Goal: Find specific page/section: Find specific page/section

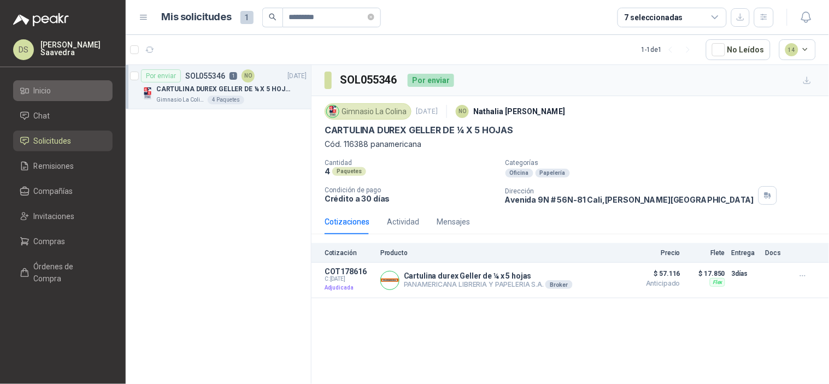
click at [62, 91] on li "Inicio" at bounding box center [63, 91] width 86 height 12
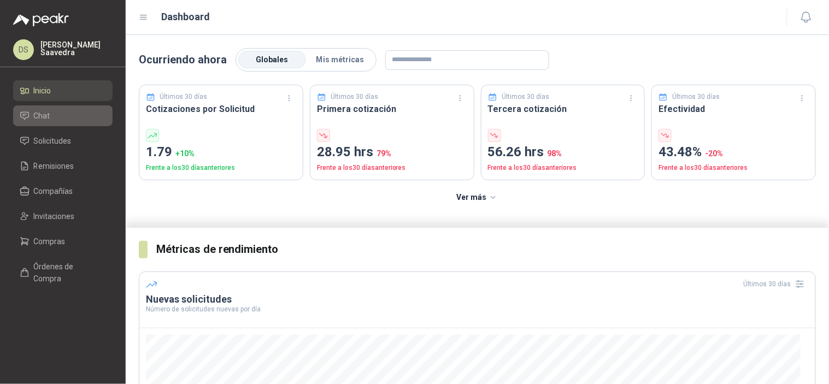
click at [59, 116] on li "Chat" at bounding box center [63, 116] width 86 height 12
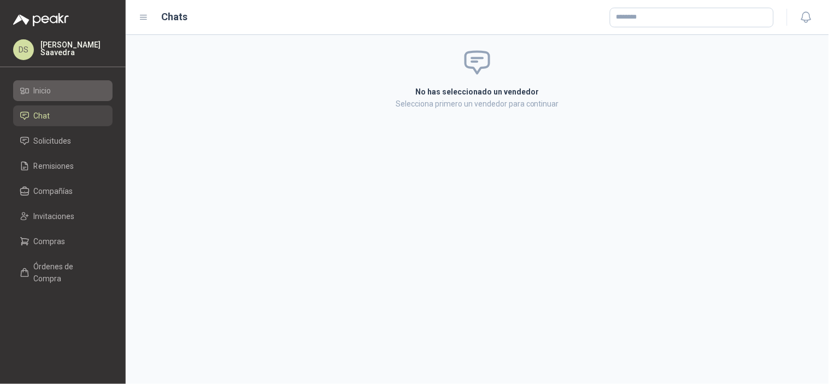
click at [72, 92] on li "Inicio" at bounding box center [63, 91] width 86 height 12
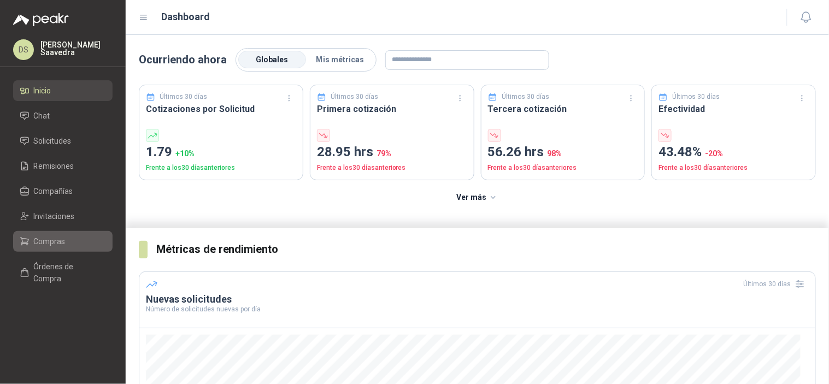
click at [73, 240] on li "Compras" at bounding box center [63, 241] width 86 height 12
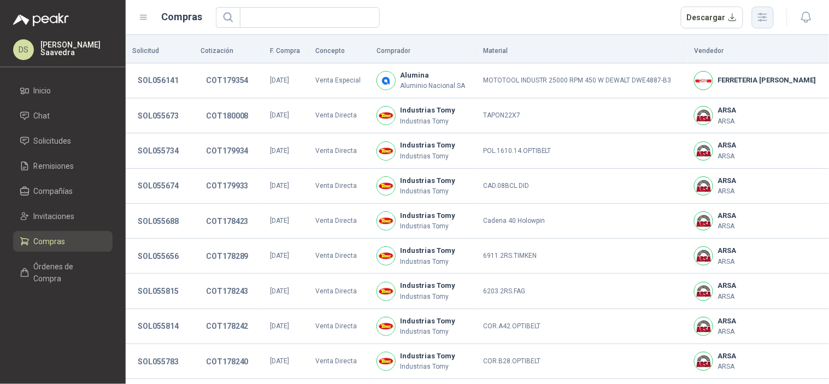
click at [771, 9] on button "button" at bounding box center [763, 18] width 22 height 22
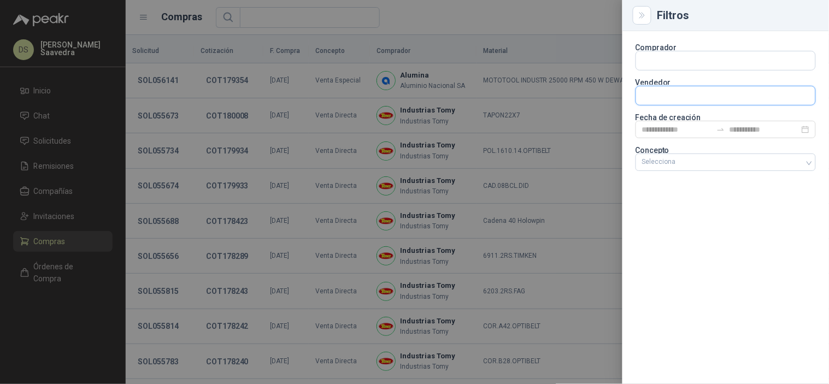
click at [696, 92] on input "text" at bounding box center [725, 95] width 179 height 19
drag, startPoint x: 701, startPoint y: 224, endPoint x: 705, endPoint y: 213, distance: 11.6
click at [702, 225] on div "Comprador Vendedor Fecha de creación Concepto Selecciona" at bounding box center [725, 207] width 206 height 353
click at [712, 161] on div at bounding box center [719, 162] width 164 height 8
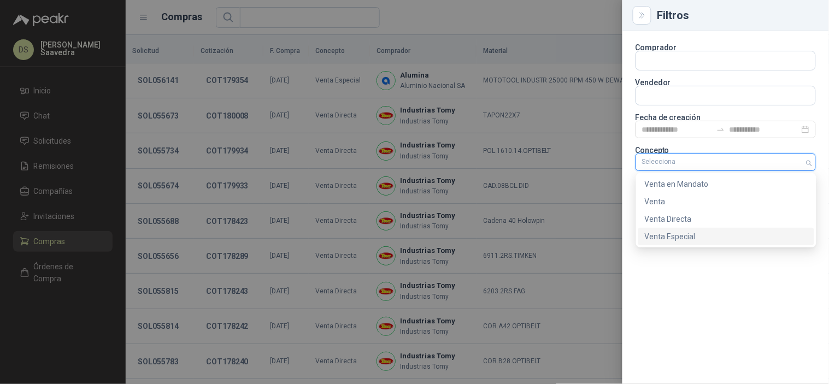
click at [694, 231] on div "Venta Especial" at bounding box center [725, 236] width 163 height 12
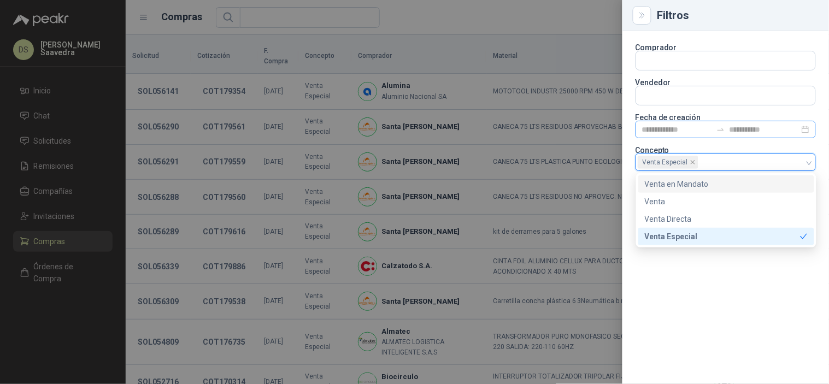
click at [712, 126] on div at bounding box center [720, 129] width 17 height 9
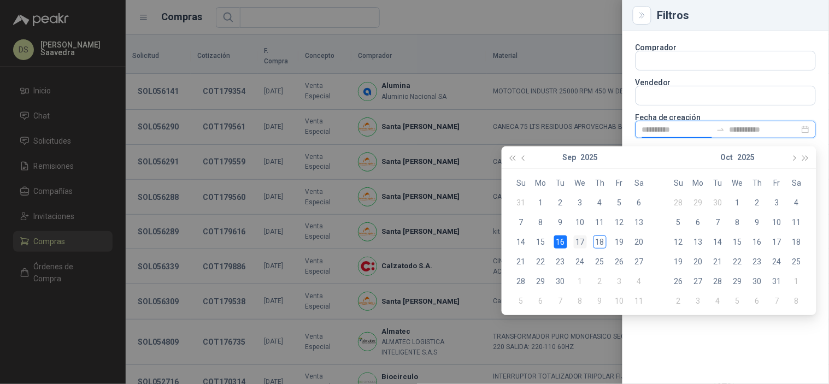
type input "**********"
click at [577, 244] on div "17" at bounding box center [579, 241] width 13 height 13
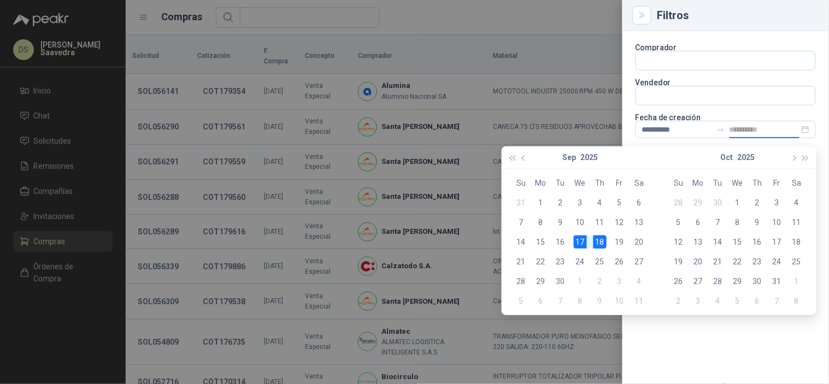
click at [601, 241] on div "18" at bounding box center [599, 241] width 13 height 13
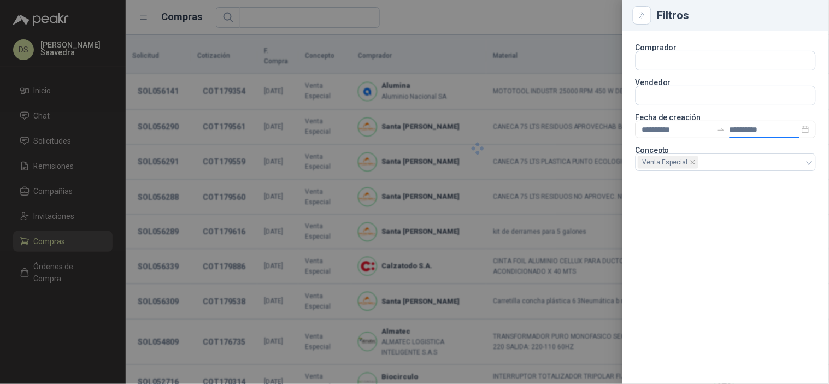
type input "**********"
click at [508, 20] on div at bounding box center [414, 192] width 829 height 384
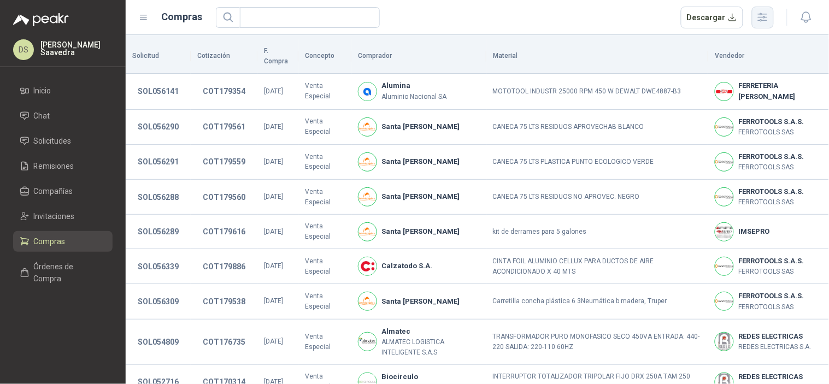
click at [771, 13] on button "button" at bounding box center [763, 18] width 22 height 22
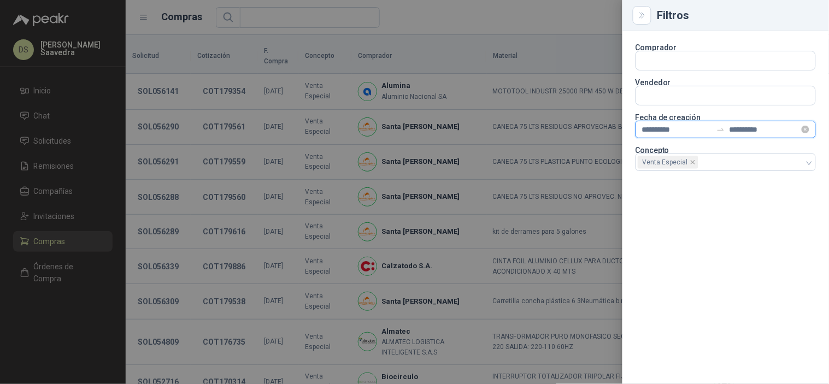
click at [703, 132] on input "**********" at bounding box center [677, 129] width 70 height 12
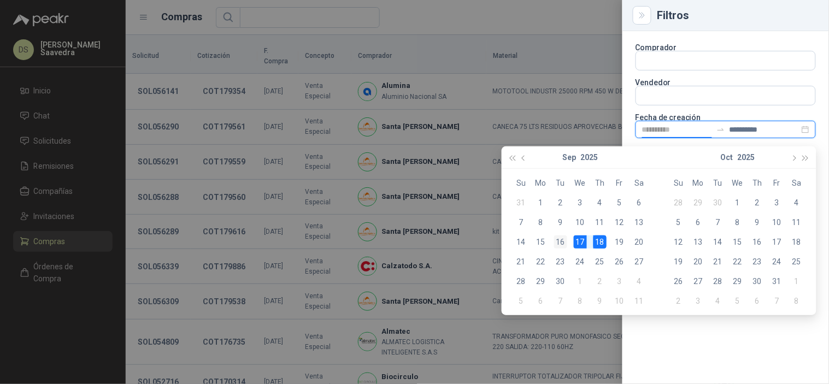
type input "**********"
click at [563, 244] on div "16" at bounding box center [560, 241] width 13 height 13
click at [603, 244] on div "18" at bounding box center [599, 241] width 13 height 13
type input "**********"
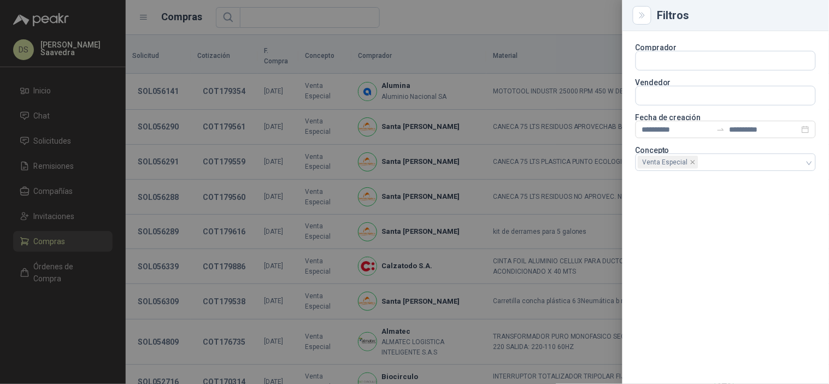
click at [590, 20] on div at bounding box center [414, 192] width 829 height 384
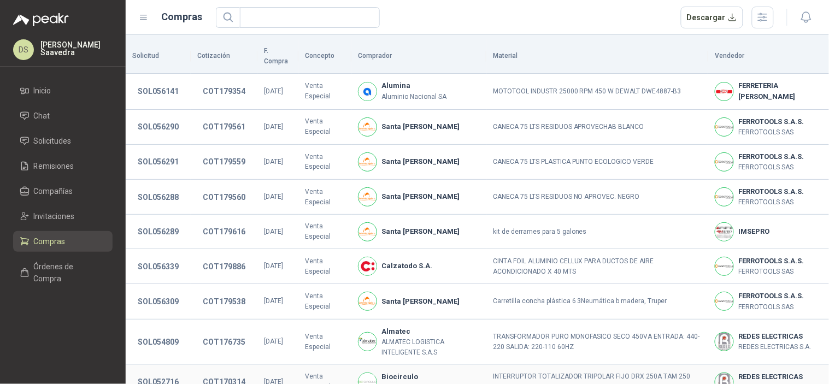
scroll to position [252, 0]
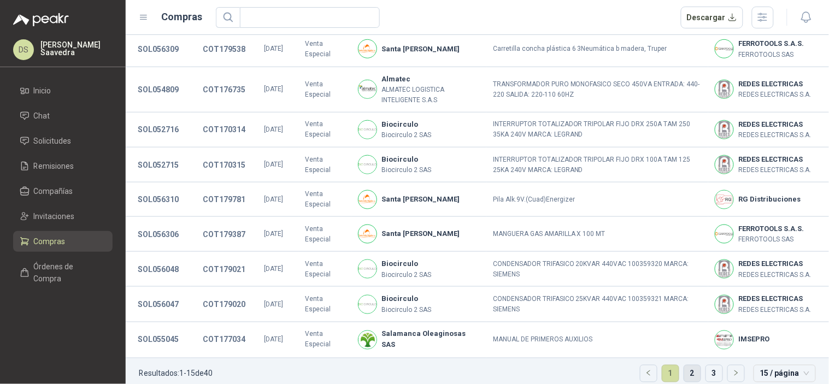
click at [684, 365] on link "2" at bounding box center [692, 373] width 16 height 16
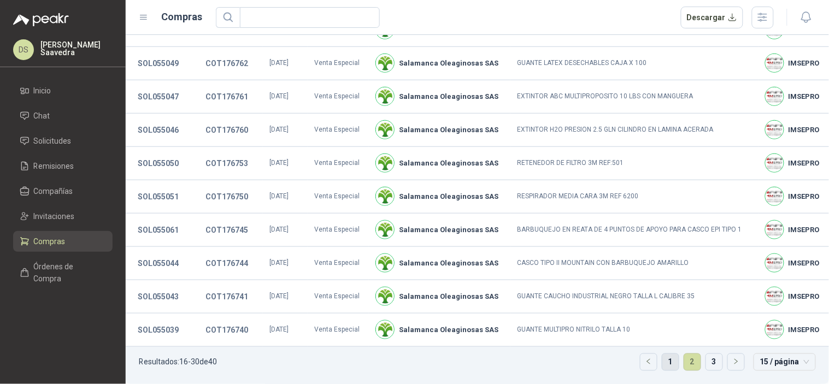
scroll to position [222, 0]
click at [664, 363] on link "1" at bounding box center [670, 362] width 16 height 16
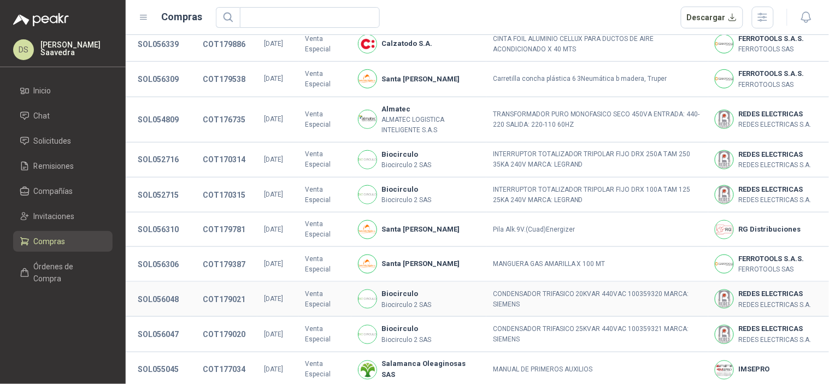
scroll to position [252, 0]
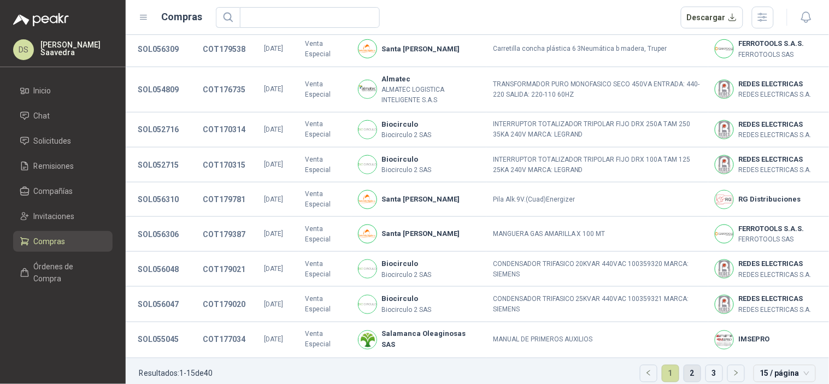
click at [690, 365] on link "2" at bounding box center [692, 373] width 16 height 16
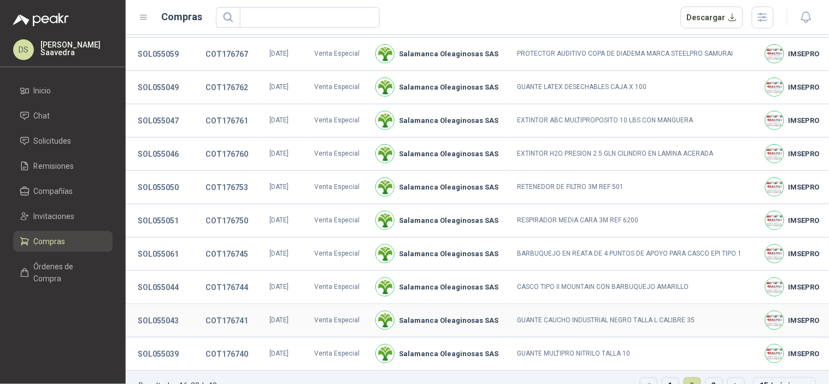
scroll to position [222, 0]
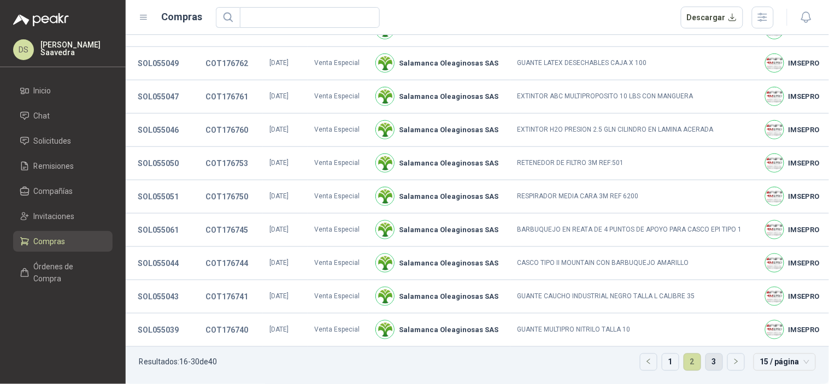
click at [708, 366] on link "3" at bounding box center [714, 362] width 16 height 16
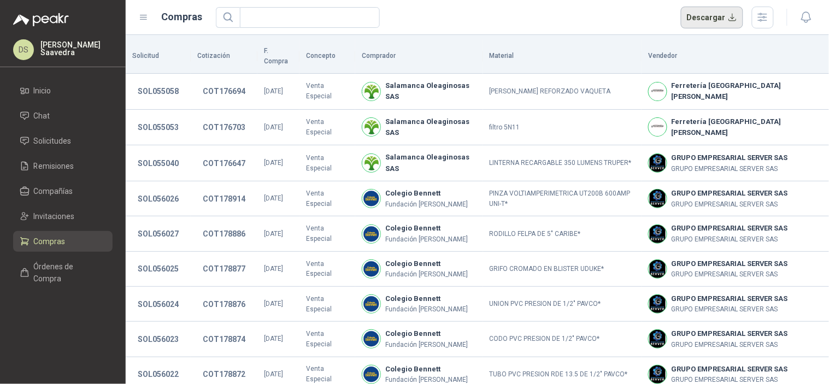
click at [699, 22] on button "Descargar" at bounding box center [712, 18] width 63 height 22
click at [763, 17] on icon "button" at bounding box center [762, 17] width 9 height 8
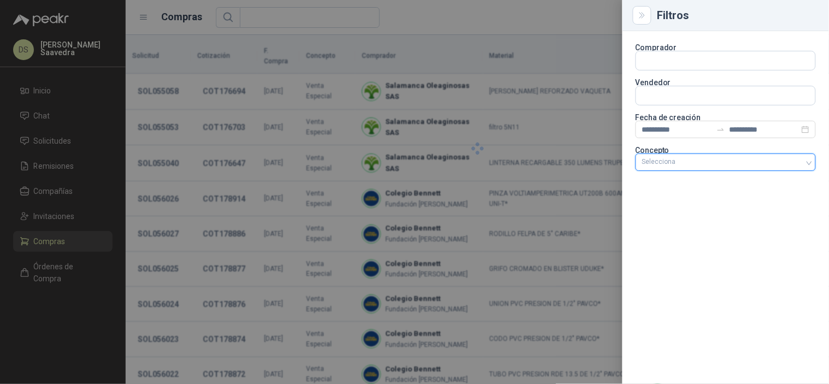
click at [760, 158] on div at bounding box center [719, 162] width 164 height 8
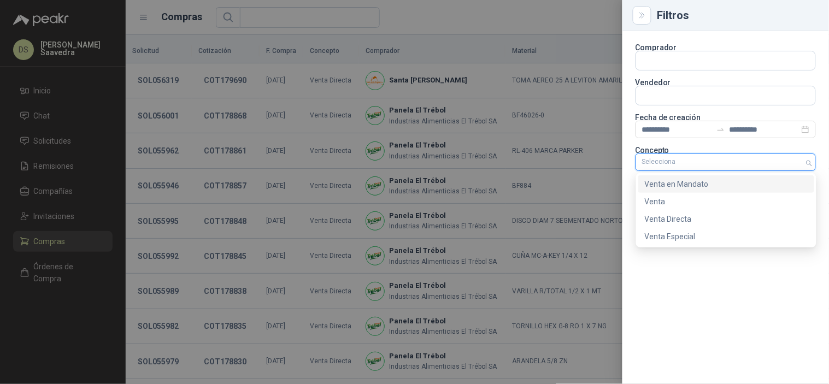
click at [705, 185] on div "Venta en Mandato" at bounding box center [725, 184] width 163 height 12
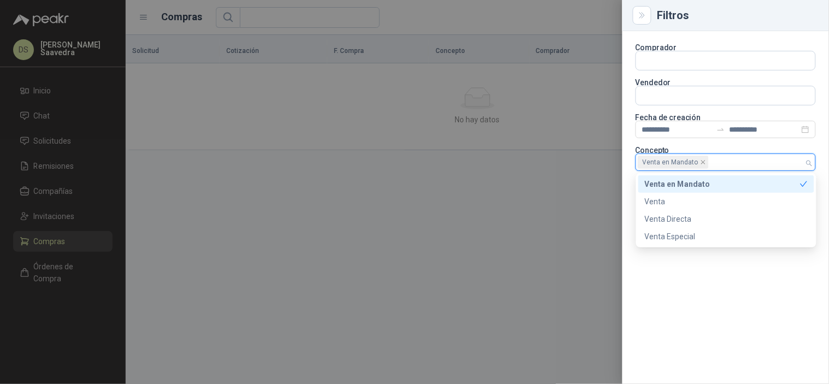
click at [516, 20] on div at bounding box center [414, 192] width 829 height 384
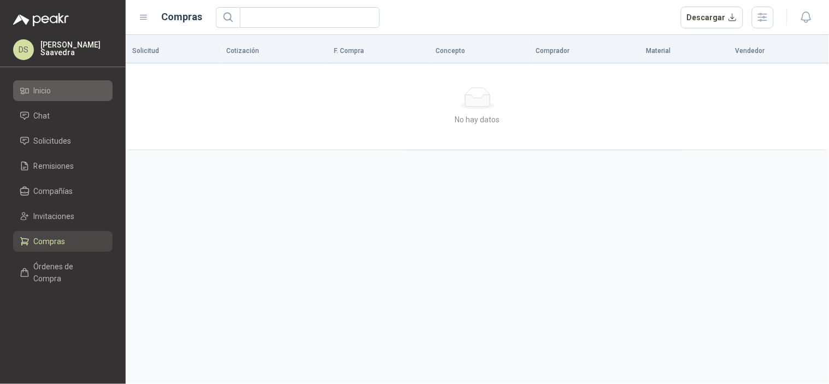
click at [50, 88] on span "Inicio" at bounding box center [42, 91] width 17 height 12
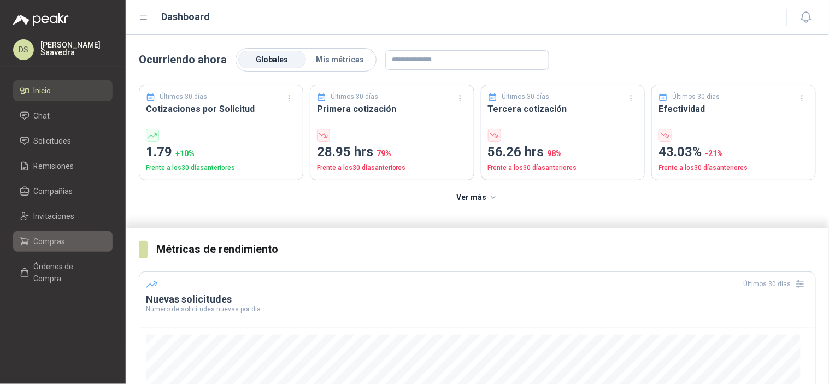
click at [61, 243] on span "Compras" at bounding box center [50, 241] width 32 height 12
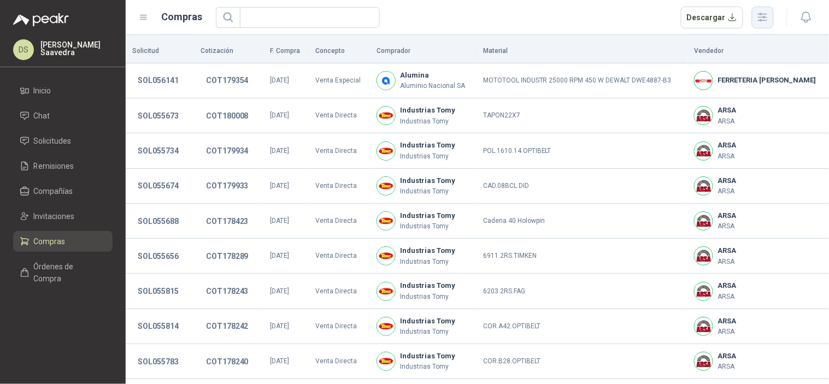
click at [766, 20] on icon "button" at bounding box center [762, 17] width 13 height 13
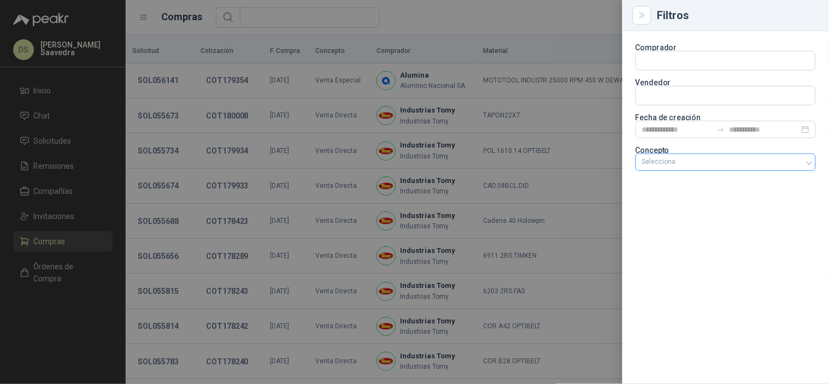
click at [718, 156] on div "Selecciona" at bounding box center [725, 161] width 180 height 17
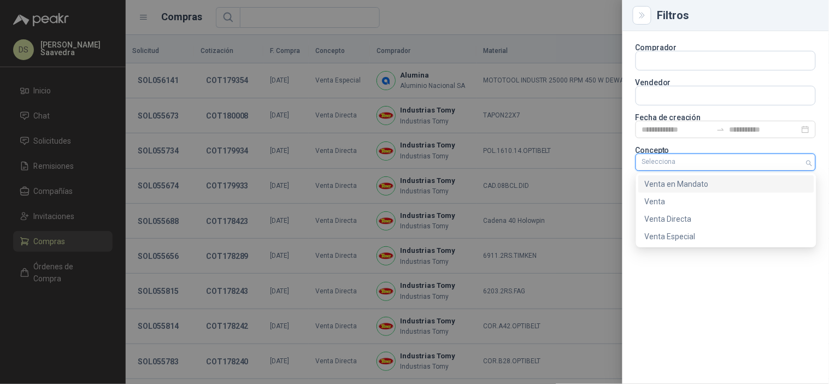
click at [697, 178] on div "Venta en Mandato" at bounding box center [725, 184] width 163 height 12
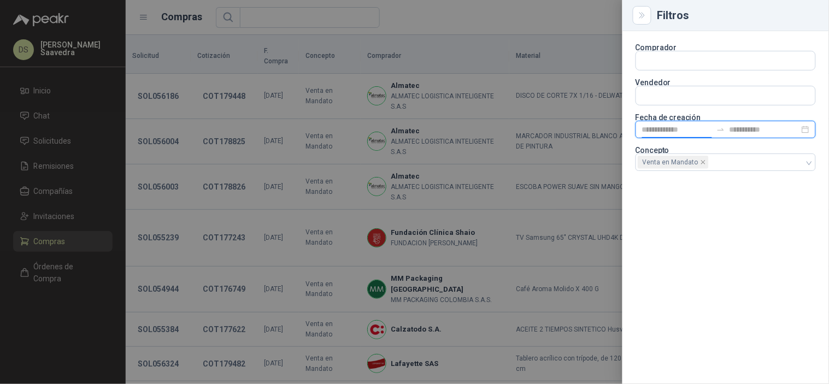
click at [706, 129] on input at bounding box center [677, 129] width 70 height 12
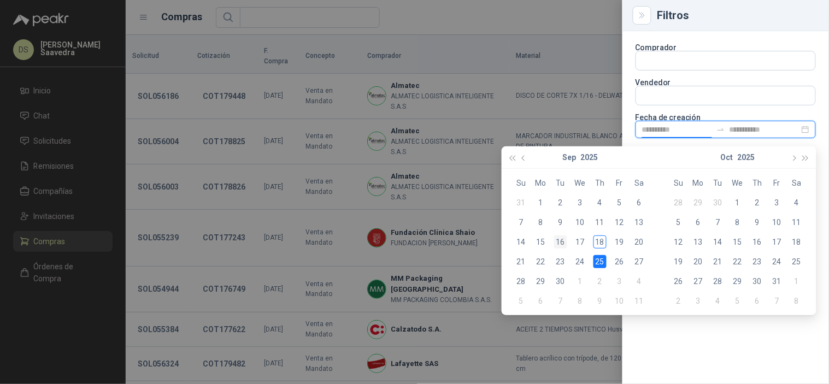
type input "**********"
click at [564, 239] on div "16" at bounding box center [560, 241] width 13 height 13
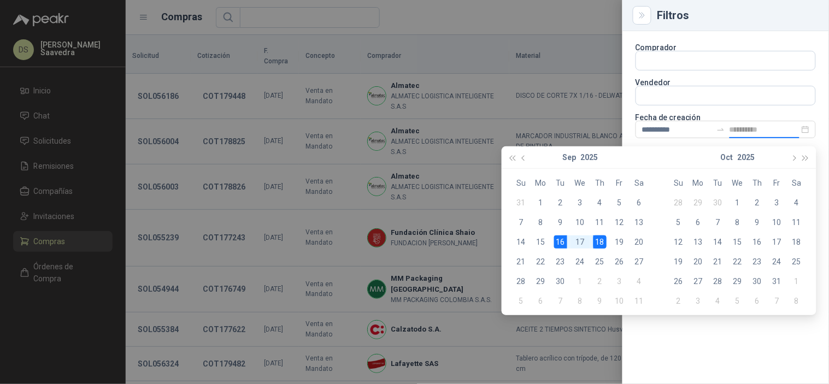
click at [601, 247] on div "18" at bounding box center [599, 241] width 13 height 13
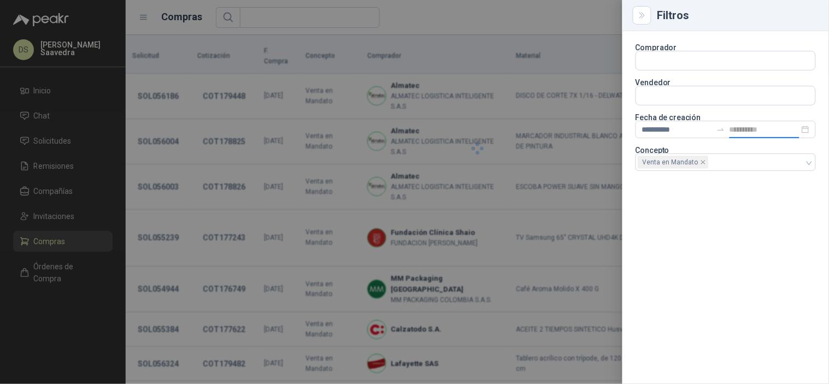
type input "**********"
click at [700, 312] on div "**********" at bounding box center [725, 207] width 206 height 353
click at [549, 210] on div at bounding box center [414, 192] width 829 height 384
